Goal: Navigation & Orientation: Find specific page/section

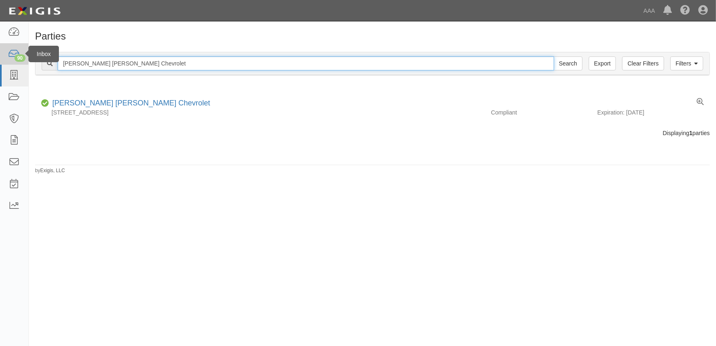
drag, startPoint x: 46, startPoint y: 63, endPoint x: 21, endPoint y: 64, distance: 25.2
click at [21, 64] on body "Toggle navigation Dashboard 90 Inbox Parties Agreements Coverages Documents Mes…" at bounding box center [358, 168] width 716 height 336
paste input "Kraftsman Autobody"
type input "Kraftsman Autobody"
click at [553, 56] on input "Search" at bounding box center [567, 63] width 29 height 14
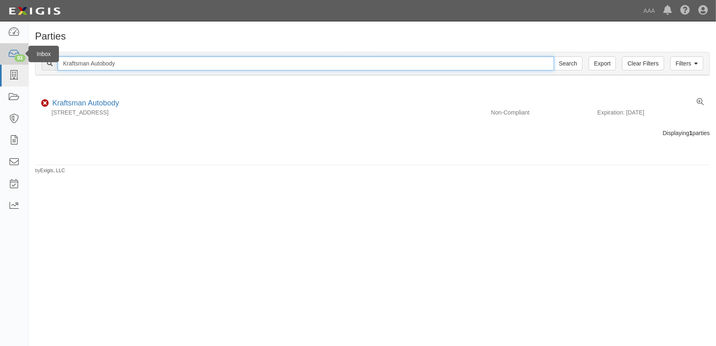
drag, startPoint x: 76, startPoint y: 61, endPoint x: 26, endPoint y: 61, distance: 50.2
click at [26, 61] on body "Toggle navigation Dashboard 93 Inbox Parties Agreements Coverages Documents Mes…" at bounding box center [358, 168] width 716 height 336
paste input "[PERSON_NAME] & Son"
type input "[PERSON_NAME] & Son"
click at [553, 56] on input "Search" at bounding box center [567, 63] width 29 height 14
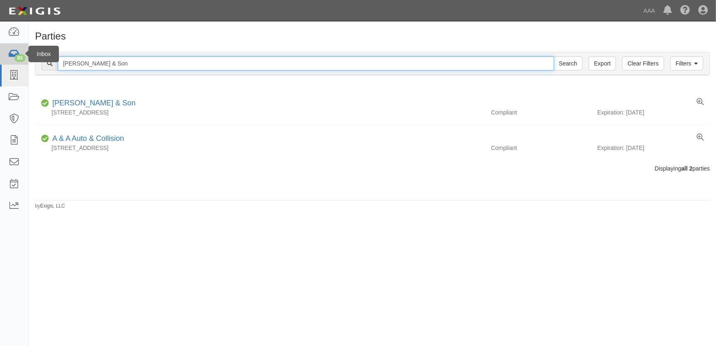
drag, startPoint x: 119, startPoint y: 60, endPoint x: 0, endPoint y: 61, distance: 118.6
click at [4, 61] on body "Toggle navigation Dashboard 93 Inbox Parties Agreements Coverages Documents Mes…" at bounding box center [358, 168] width 716 height 336
paste input "Norm Reeves Collision - Irvine"
type input "Norm Reeves Collision - Irvine"
click at [553, 56] on input "Search" at bounding box center [567, 63] width 29 height 14
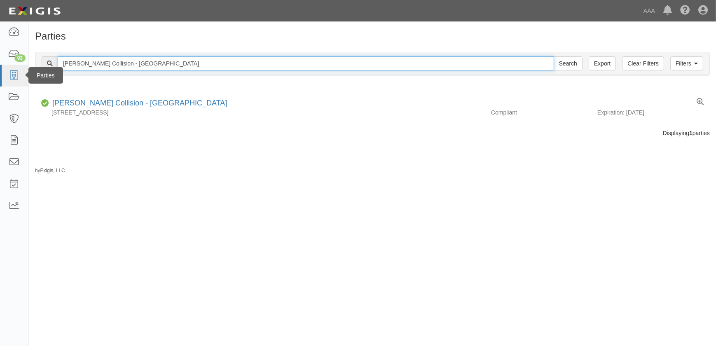
drag, startPoint x: 172, startPoint y: 67, endPoint x: 15, endPoint y: 64, distance: 156.9
click at [15, 65] on body "Toggle navigation Dashboard 93 Inbox Parties Agreements Coverages Documents Mes…" at bounding box center [358, 168] width 716 height 336
paste input "Toyota - San Diego"
type input "Norm Reeves Toyota - San Diego"
click at [553, 56] on input "Search" at bounding box center [567, 63] width 29 height 14
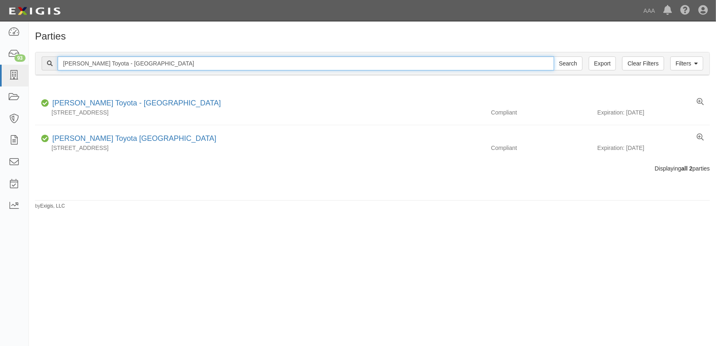
drag, startPoint x: 157, startPoint y: 65, endPoint x: 42, endPoint y: 61, distance: 114.9
click at [42, 61] on div "Norm Reeves Toyota - San Diego Search" at bounding box center [312, 63] width 541 height 14
paste input "O'Connor GMC"
type input "O'Connor GMC"
click at [553, 56] on input "Search" at bounding box center [567, 63] width 29 height 14
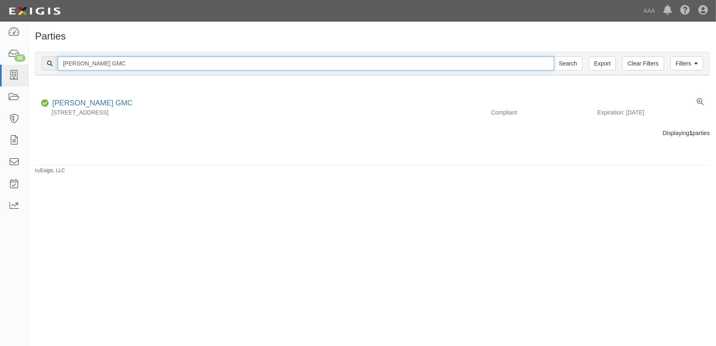
drag, startPoint x: 120, startPoint y: 63, endPoint x: 41, endPoint y: 64, distance: 78.7
click at [42, 64] on div "O'Connor GMC Search" at bounding box center [312, 63] width 541 height 14
paste input "Phil Fitts Ford"
type input "Phil Fitts Ford"
click at [553, 56] on input "Search" at bounding box center [567, 63] width 29 height 14
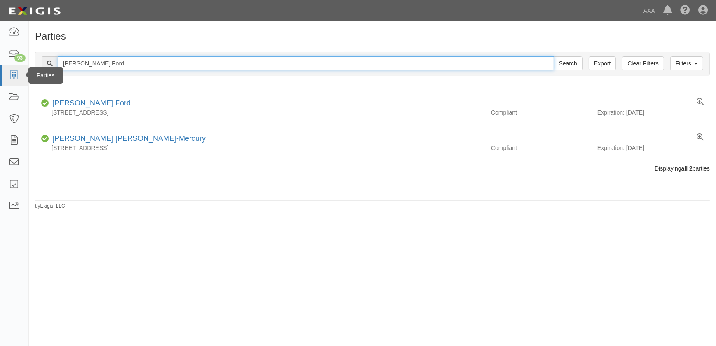
drag, startPoint x: 105, startPoint y: 66, endPoint x: 6, endPoint y: 70, distance: 99.7
click at [6, 70] on body "Toggle navigation Dashboard 93 Inbox Parties Agreements Coverages Documents Mes…" at bounding box center [358, 168] width 716 height 336
paste input "ortsmouth Autobody"
type input "Portsmouth Autobody"
click at [553, 56] on input "Search" at bounding box center [567, 63] width 29 height 14
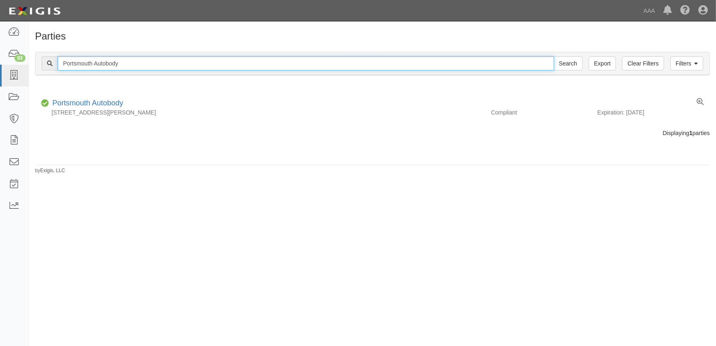
drag, startPoint x: 131, startPoint y: 65, endPoint x: 31, endPoint y: 73, distance: 100.0
click at [31, 73] on div "Filters Clear Filters Export Portsmouth Autobody Search Filters Compliance Stat…" at bounding box center [372, 65] width 687 height 38
paste input "restige Auto Body Inc"
type input "Prestige Auto Body Inc"
click at [553, 56] on input "Search" at bounding box center [567, 63] width 29 height 14
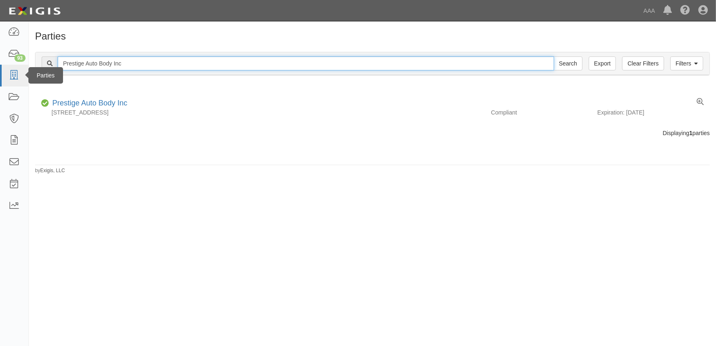
drag, startPoint x: 152, startPoint y: 66, endPoint x: 22, endPoint y: 68, distance: 129.7
click at [22, 68] on body "Toggle navigation Dashboard 93 Inbox Parties Agreements Coverages Documents Mes…" at bounding box center [358, 168] width 716 height 336
paste input "otech Electronics"
type input "Protech Electronics"
click at [553, 56] on input "Search" at bounding box center [567, 63] width 29 height 14
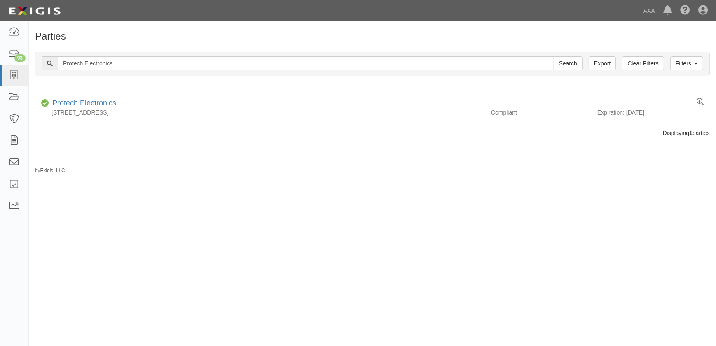
drag, startPoint x: 128, startPoint y: 194, endPoint x: 127, endPoint y: 164, distance: 29.7
click at [128, 194] on div "Parties Add Party Filters Clear Filters Export Protech Electronics Search Filte…" at bounding box center [358, 180] width 716 height 311
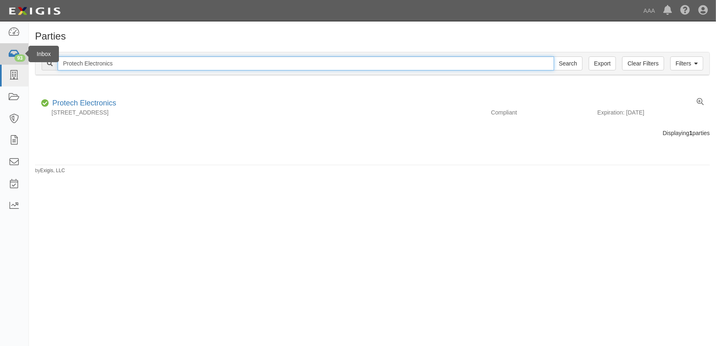
drag, startPoint x: 122, startPoint y: 65, endPoint x: 20, endPoint y: 58, distance: 102.4
click at [21, 58] on body "Toggle navigation Dashboard 93 Inbox Parties Agreements Coverages Documents Mes…" at bounding box center [358, 168] width 716 height 336
paste input "Rotunda's Collision Center"
type input "Rotunda's Collision Center"
click at [553, 56] on input "Search" at bounding box center [567, 63] width 29 height 14
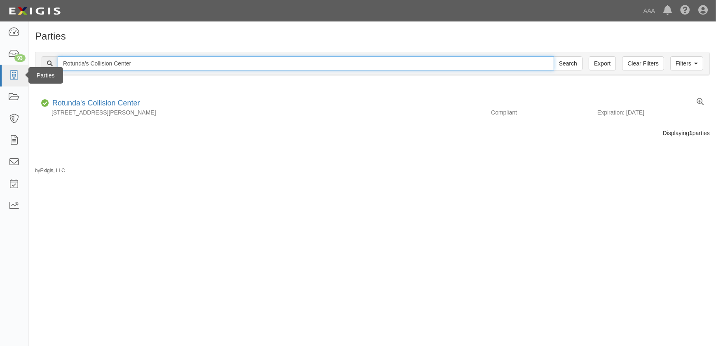
drag, startPoint x: 168, startPoint y: 68, endPoint x: 12, endPoint y: 65, distance: 156.1
click at [12, 66] on body "Toggle navigation Dashboard 93 Inbox Parties Agreements Coverages Documents Mes…" at bounding box center [358, 168] width 716 height 336
paste input "P Bell Collision"
type input "[PERSON_NAME] Collision"
click at [553, 56] on input "Search" at bounding box center [567, 63] width 29 height 14
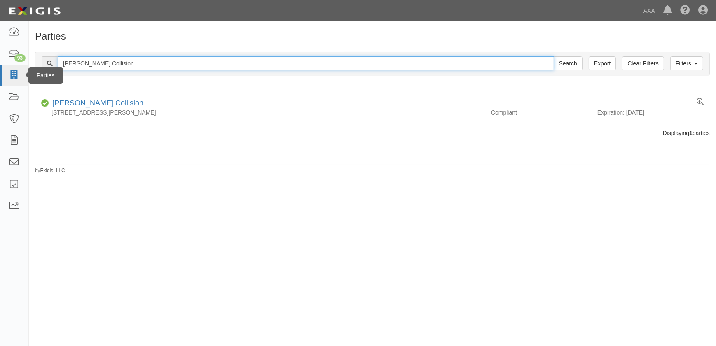
drag, startPoint x: 115, startPoint y: 65, endPoint x: 28, endPoint y: 68, distance: 87.4
click at [28, 68] on body "Toggle navigation Dashboard 93 Inbox Parties Agreements Coverages Documents Mes…" at bounding box center [358, 168] width 716 height 336
paste input "[PERSON_NAME] Auto Body-Crestwood"
type input "[PERSON_NAME] Auto Body-Crestwood"
click at [553, 56] on input "Search" at bounding box center [567, 63] width 29 height 14
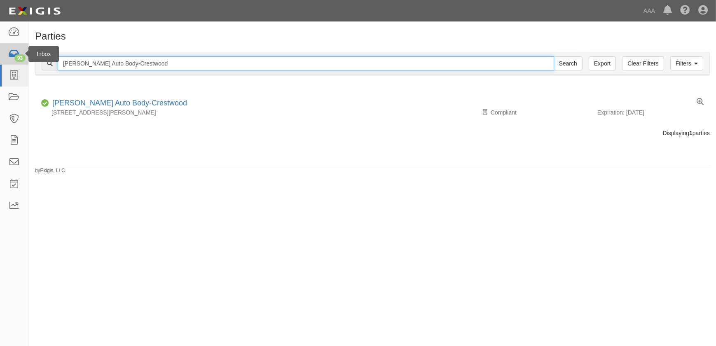
drag, startPoint x: 168, startPoint y: 66, endPoint x: 13, endPoint y: 63, distance: 155.7
click at [15, 64] on body "Toggle navigation Dashboard 93 Inbox Parties Agreements Coverages Documents Mes…" at bounding box center [358, 168] width 716 height 336
paste input "O'Fallon MO"
type input "[PERSON_NAME] Auto Body-[PERSON_NAME] MO"
click at [553, 56] on input "Search" at bounding box center [567, 63] width 29 height 14
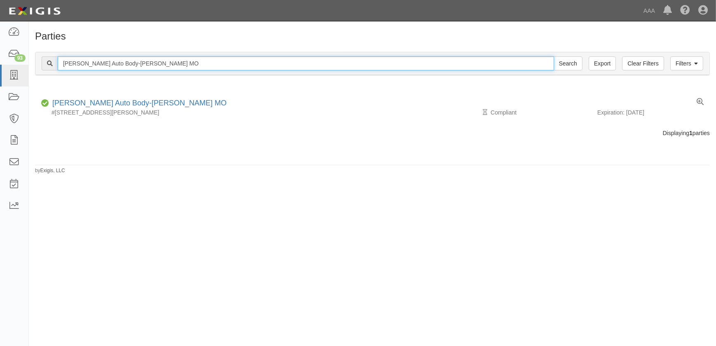
drag, startPoint x: 165, startPoint y: 66, endPoint x: 114, endPoint y: 66, distance: 50.2
click at [114, 66] on input "Schaefer Auto Body-O'Fallon MO" at bounding box center [306, 63] width 496 height 14
type input "Schaefer Auto Body"
click at [553, 56] on input "Search" at bounding box center [567, 63] width 29 height 14
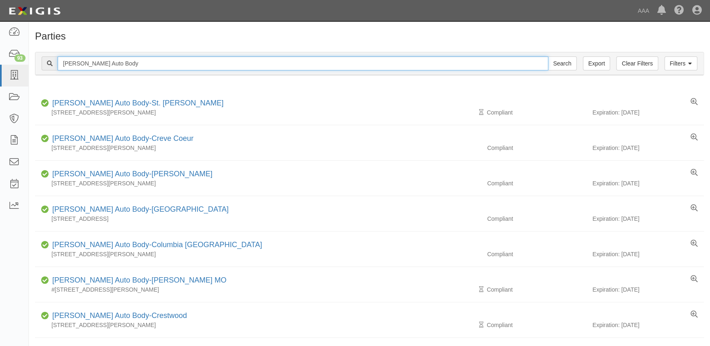
drag, startPoint x: 64, startPoint y: 66, endPoint x: 49, endPoint y: 66, distance: 15.2
click at [49, 66] on div "Schaefer Auto Body Search" at bounding box center [309, 63] width 535 height 14
paste input "eacoast Auto Body Inc"
type input "Seacoast Auto Body Inc"
click at [548, 56] on input "Search" at bounding box center [562, 63] width 29 height 14
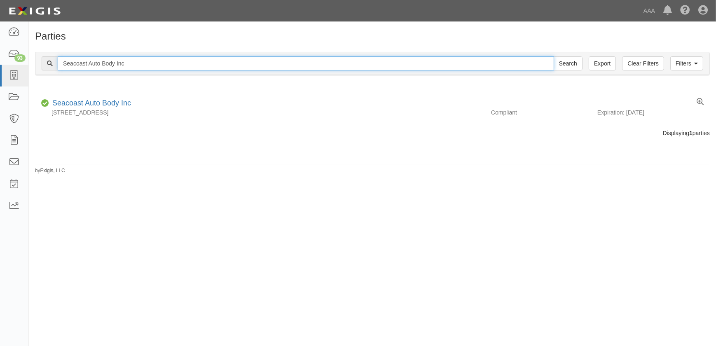
drag, startPoint x: 56, startPoint y: 59, endPoint x: 41, endPoint y: 59, distance: 15.2
click at [41, 59] on div "Filters Clear Filters Export Seacoast Auto Body Inc Search Filters" at bounding box center [372, 63] width 674 height 23
paste input "bago Lake Collision LLC"
type input "Sebago Lake Collision LLC"
click at [553, 56] on input "Search" at bounding box center [567, 63] width 29 height 14
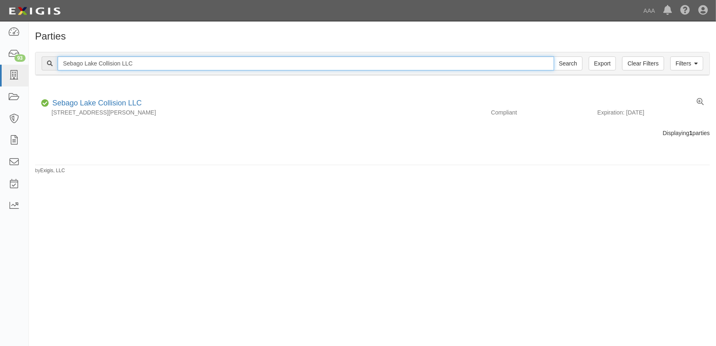
drag, startPoint x: 82, startPoint y: 58, endPoint x: 33, endPoint y: 54, distance: 49.2
click at [33, 54] on div "Filters Clear Filters Export Sebago Lake Collision LLC Search Filters Complianc…" at bounding box center [372, 65] width 687 height 38
paste input "unroad Collision Center"
type input "Sunroad Collision Center"
click at [553, 56] on input "Search" at bounding box center [567, 63] width 29 height 14
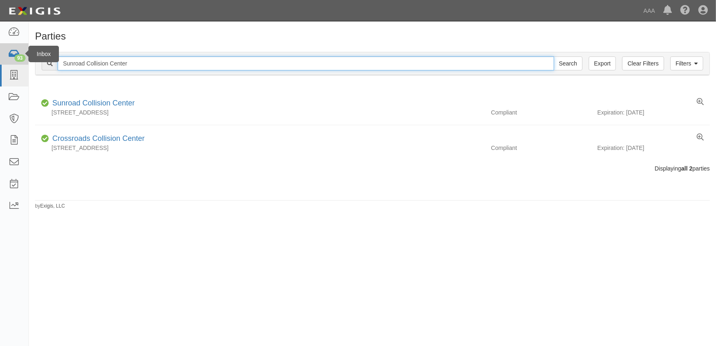
drag, startPoint x: 141, startPoint y: 65, endPoint x: 28, endPoint y: 61, distance: 113.3
click at [28, 61] on body "Toggle navigation Dashboard 93 Inbox Parties Agreements Coverages Documents Mes…" at bounding box center [358, 168] width 716 height 336
paste input "Toyota of [GEOGRAPHIC_DATA]"
type input "Toyota of [GEOGRAPHIC_DATA]"
click at [553, 56] on input "Search" at bounding box center [567, 63] width 29 height 14
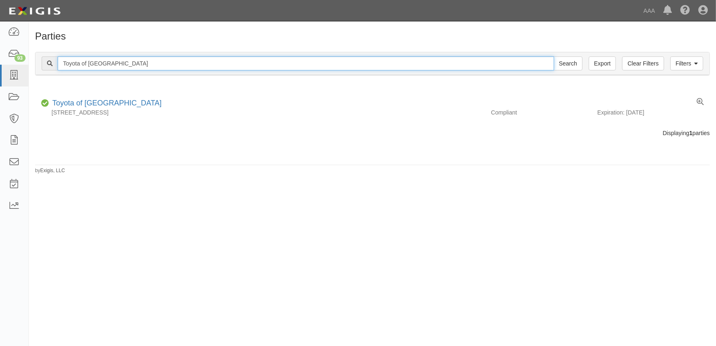
drag, startPoint x: 145, startPoint y: 66, endPoint x: 31, endPoint y: 65, distance: 114.1
click at [31, 65] on div "Filters Clear Filters Export Toyota of North Hollywood Search Filters Complianc…" at bounding box center [372, 65] width 687 height 38
paste input "raynor Collision Center - Milfor"
type input "Traynor Collision Center - Milford"
click at [553, 56] on input "Search" at bounding box center [567, 63] width 29 height 14
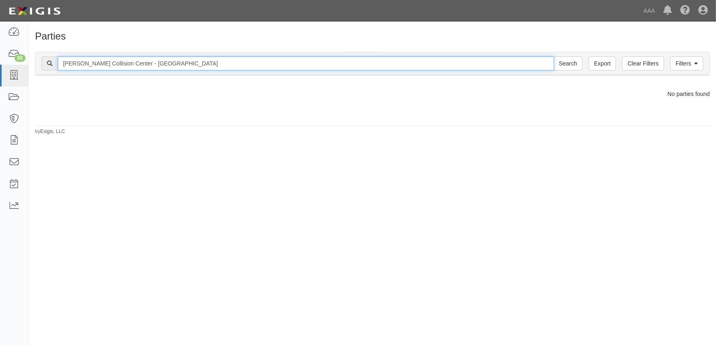
click at [155, 61] on input "[PERSON_NAME] Collision Center - [GEOGRAPHIC_DATA]" at bounding box center [306, 63] width 496 height 14
type input "Traynor Collision Center"
click at [553, 56] on input "Search" at bounding box center [567, 63] width 29 height 14
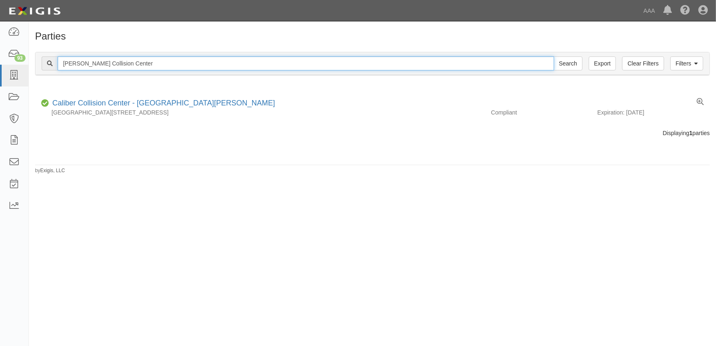
drag, startPoint x: 128, startPoint y: 62, endPoint x: 84, endPoint y: 64, distance: 43.3
click at [84, 64] on input "Traynor Collision Center" at bounding box center [306, 63] width 496 height 14
type input "Traynor"
click at [553, 56] on input "Search" at bounding box center [567, 63] width 29 height 14
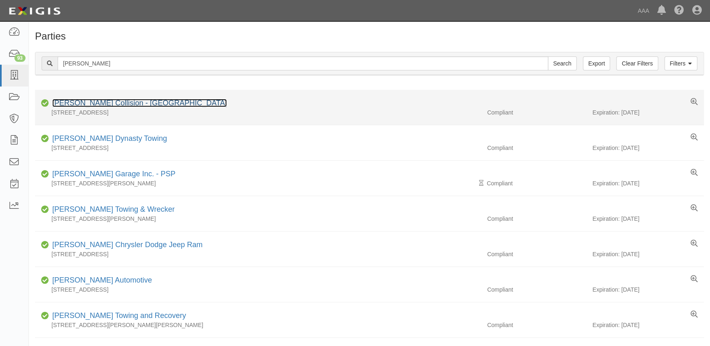
click at [119, 100] on link "[PERSON_NAME] Collision - [GEOGRAPHIC_DATA]" at bounding box center [139, 103] width 175 height 8
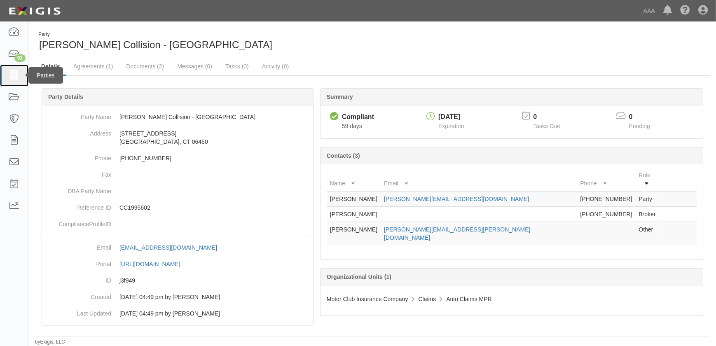
click at [10, 70] on link at bounding box center [14, 76] width 28 height 22
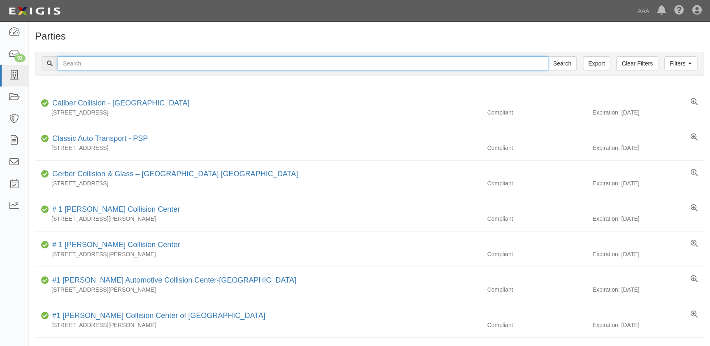
click at [89, 65] on input "text" at bounding box center [303, 63] width 491 height 14
paste input "Tristar-Chevrolet"
type input "Tristar-Chevrolet"
click at [548, 56] on input "Search" at bounding box center [562, 63] width 29 height 14
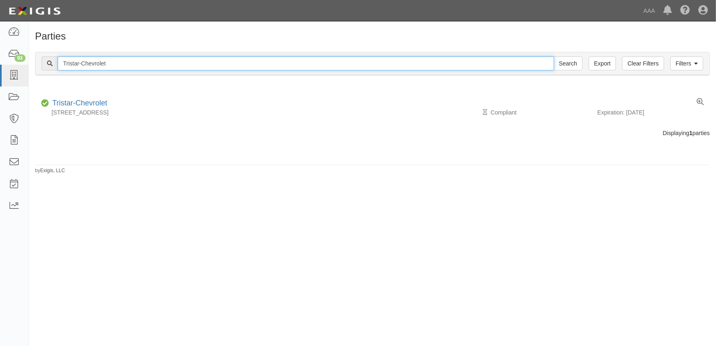
drag, startPoint x: 117, startPoint y: 63, endPoint x: 30, endPoint y: 58, distance: 87.4
click at [30, 58] on div "Filters Clear Filters Export Tristar-Chevrolet Search Filters Compliance Status…" at bounding box center [372, 65] width 687 height 38
paste input "Ford"
type input "Tristar-Ford"
click at [553, 56] on input "Search" at bounding box center [567, 63] width 29 height 14
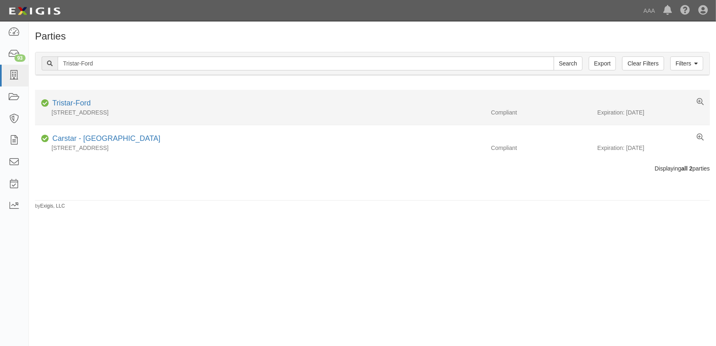
click at [71, 98] on div "Tristar-Ford" at bounding box center [70, 103] width 42 height 11
click at [71, 103] on link "Tristar-Ford" at bounding box center [71, 103] width 38 height 8
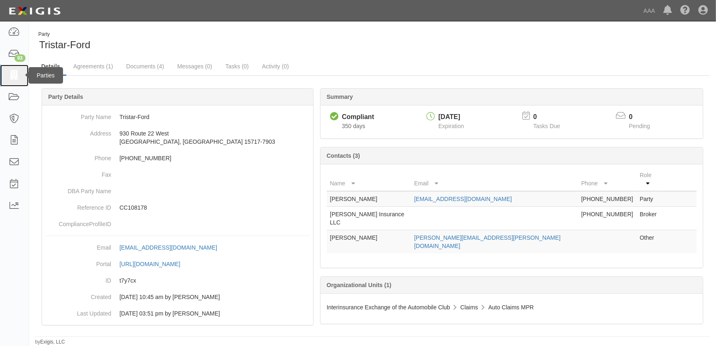
click at [9, 74] on icon at bounding box center [14, 75] width 12 height 9
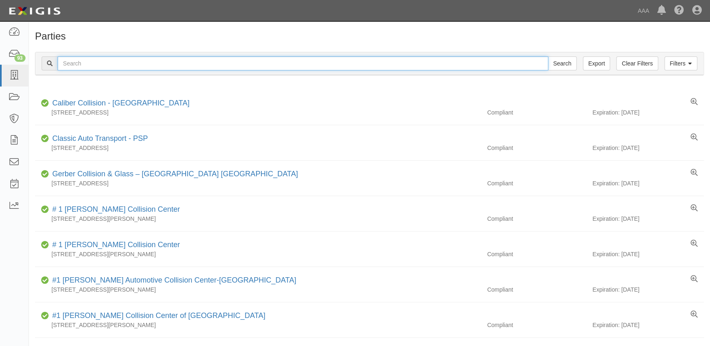
click at [124, 58] on input "text" at bounding box center [303, 63] width 491 height 14
paste input "Vive Collision of Thomaston"
type input "Vive Collision of Thomaston"
click at [548, 56] on input "Search" at bounding box center [562, 63] width 29 height 14
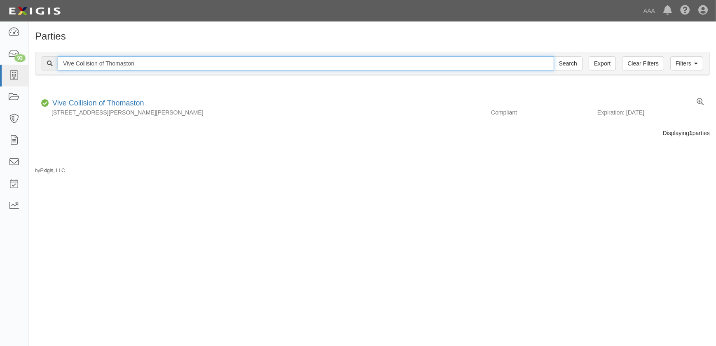
drag, startPoint x: 137, startPoint y: 63, endPoint x: 34, endPoint y: 56, distance: 103.1
click at [34, 56] on div "Filters Clear Filters Export Vive Collision of Thomaston Search Filters Complia…" at bounding box center [372, 65] width 687 height 38
paste input "World Wide Car Service"
type input "World Wide Car Service"
click at [553, 56] on input "Search" at bounding box center [567, 63] width 29 height 14
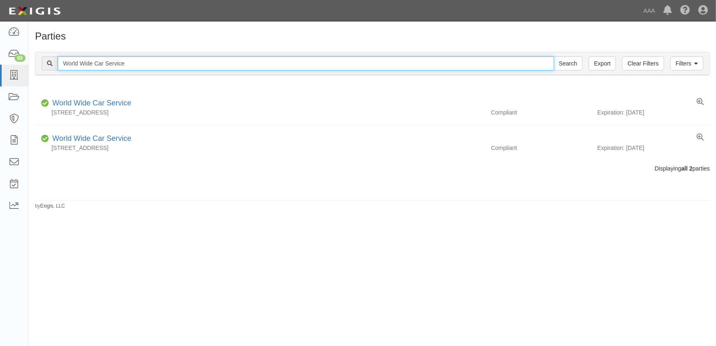
drag, startPoint x: 141, startPoint y: 64, endPoint x: 41, endPoint y: 63, distance: 100.1
click at [43, 64] on div "World Wide Car Service Search" at bounding box center [312, 63] width 541 height 14
paste input "[PERSON_NAME] Auto Body"
type input "[PERSON_NAME] Auto Body"
click at [553, 56] on input "Search" at bounding box center [567, 63] width 29 height 14
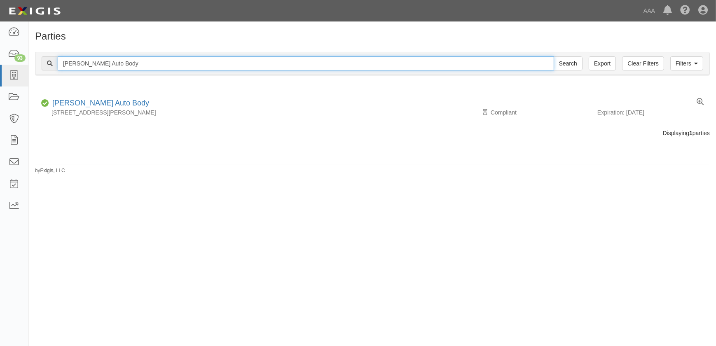
drag, startPoint x: 129, startPoint y: 64, endPoint x: 37, endPoint y: 54, distance: 92.8
click at [37, 54] on div "Filters Clear Filters Export Hadley Auto Body Search Filters" at bounding box center [372, 63] width 674 height 23
paste input "River Valley Collision"
type input "River Valley Collision"
click at [553, 56] on input "Search" at bounding box center [567, 63] width 29 height 14
